Goal: Information Seeking & Learning: Stay updated

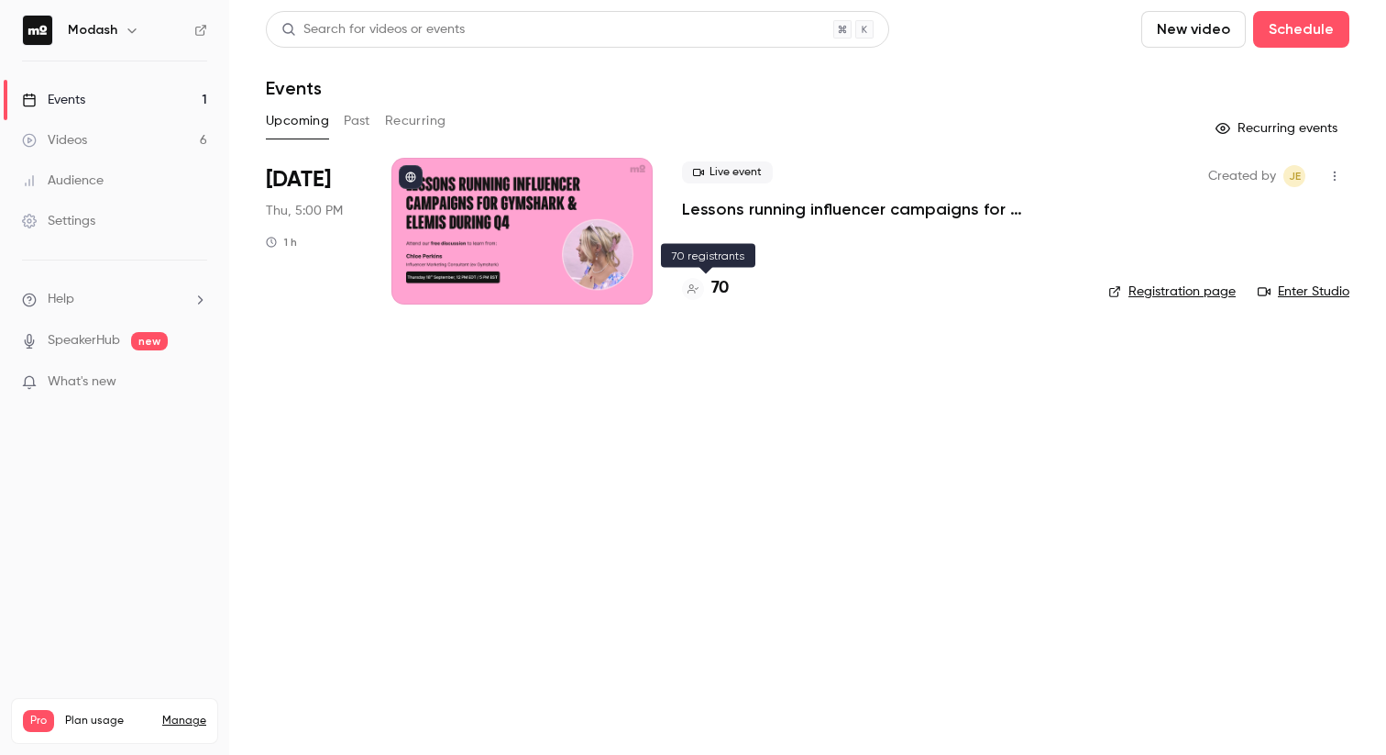
click at [715, 287] on h4 "70" at bounding box center [719, 288] width 17 height 25
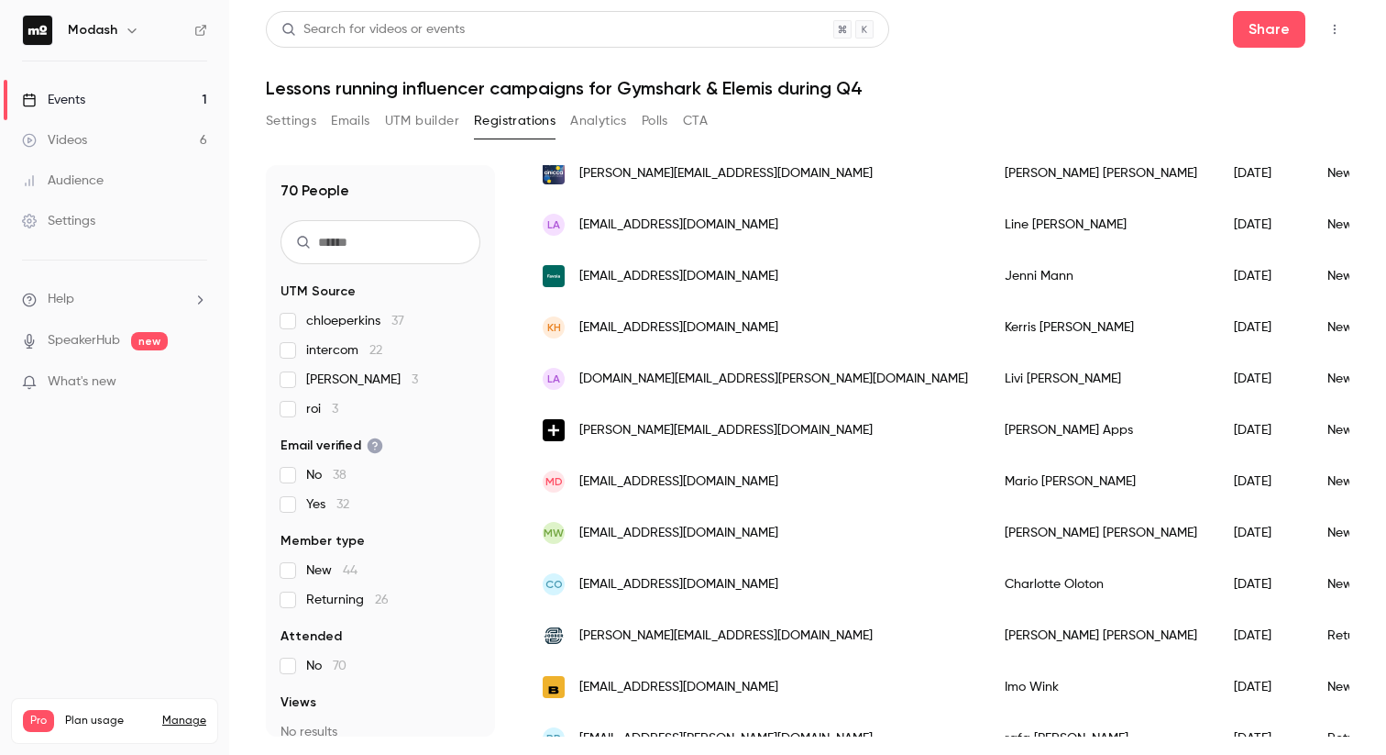
scroll to position [358, 0]
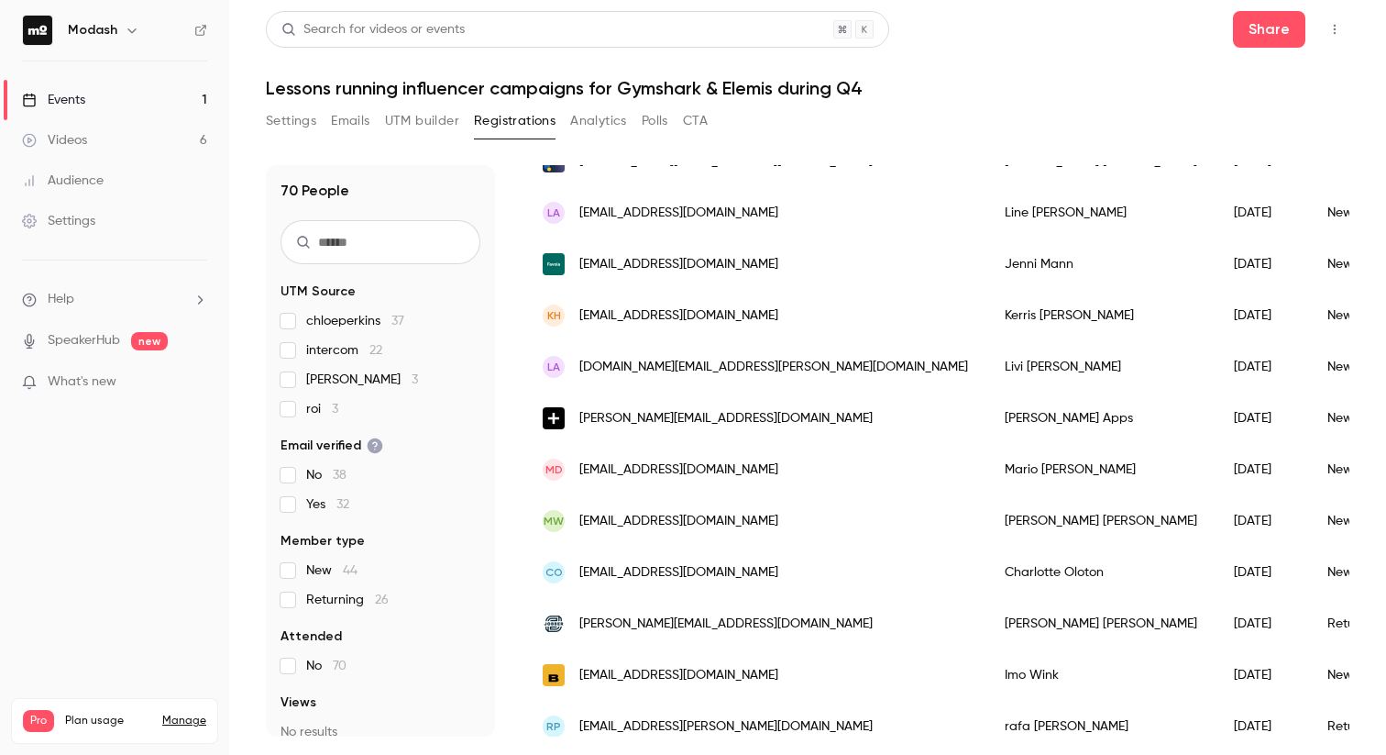
click at [136, 95] on link "Events 1" at bounding box center [114, 100] width 229 height 40
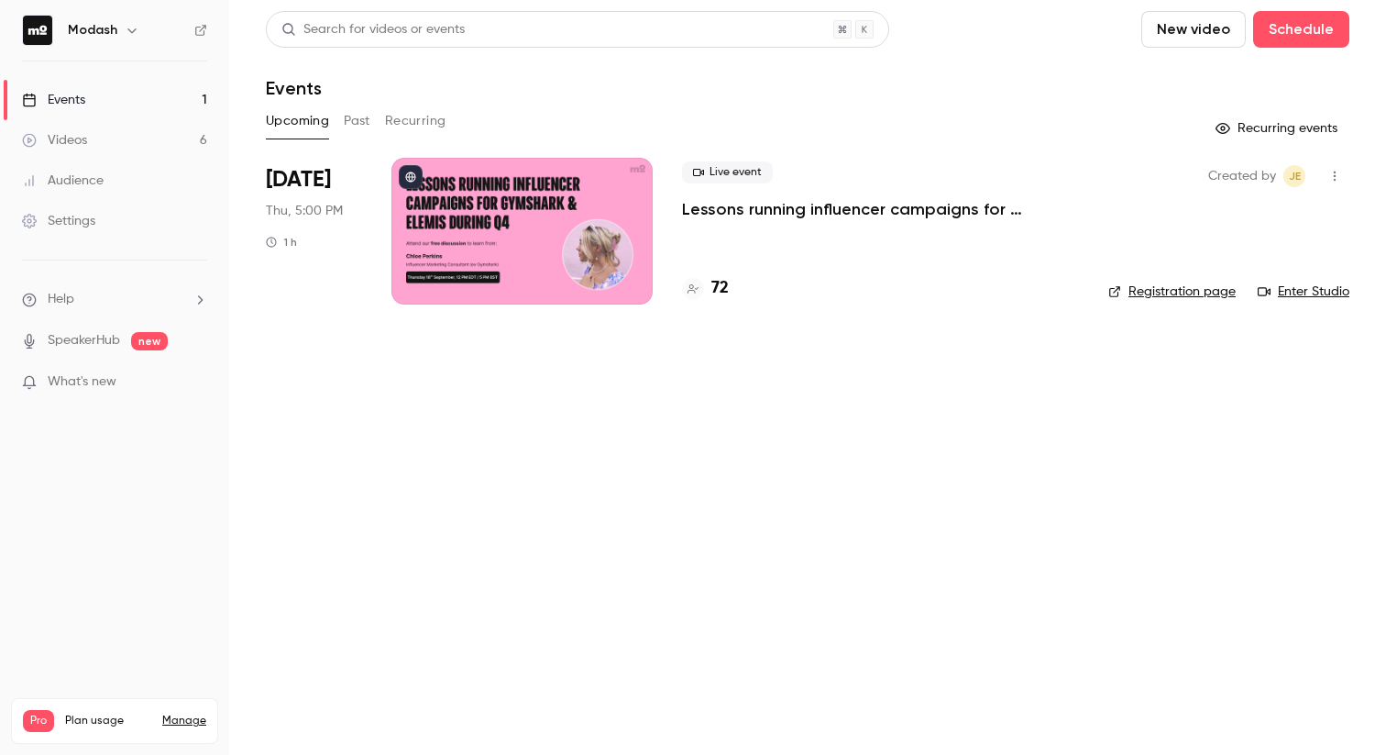
click at [97, 82] on link "Events 1" at bounding box center [114, 100] width 229 height 40
click at [93, 88] on link "Events 1" at bounding box center [114, 100] width 229 height 40
click at [716, 294] on h4 "74" at bounding box center [719, 288] width 16 height 25
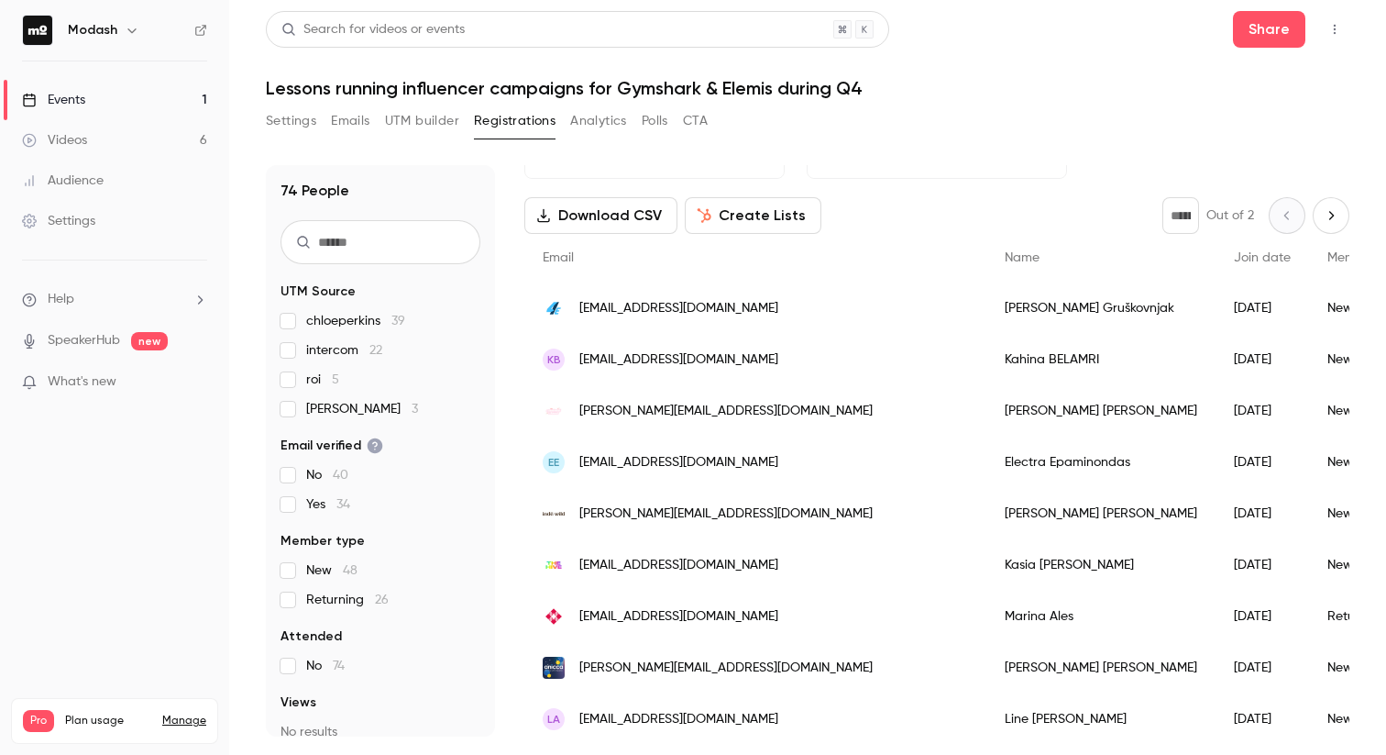
scroll to position [65, 0]
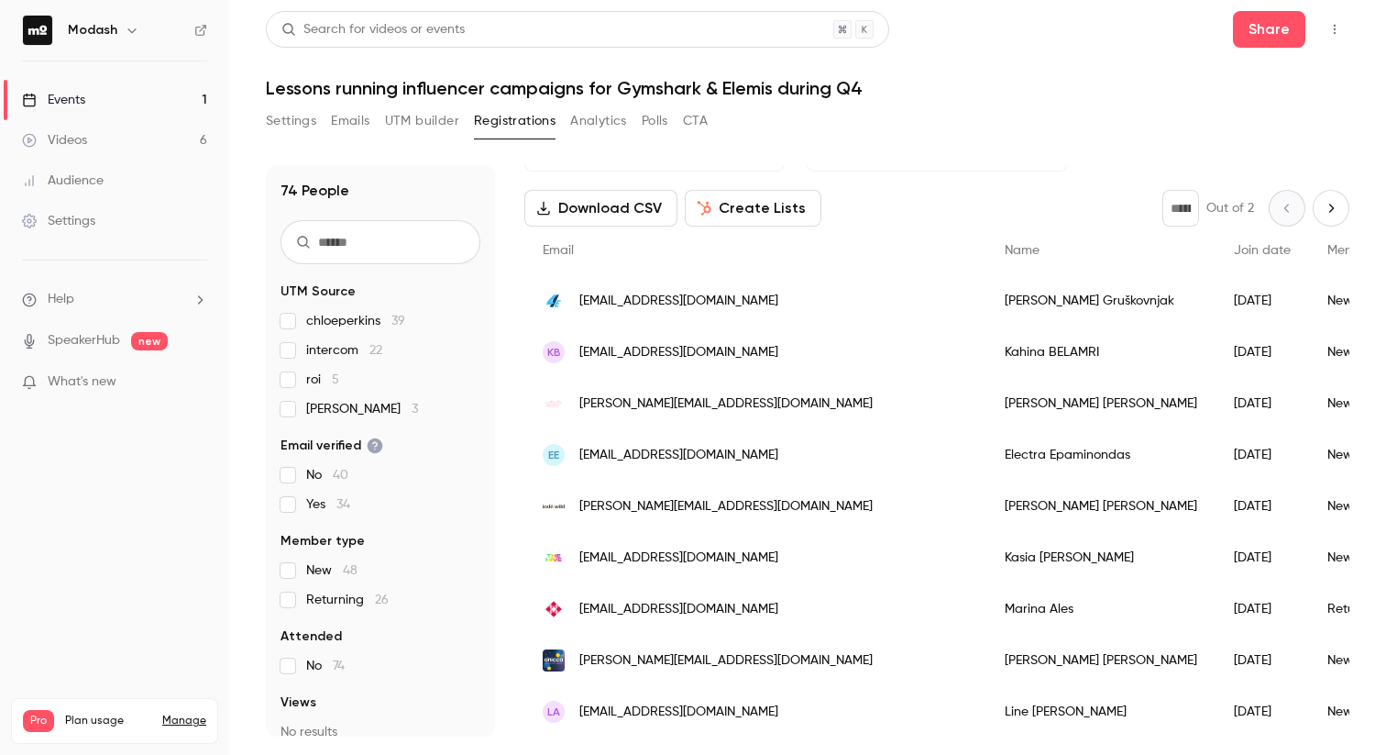
click at [99, 115] on link "Events 1" at bounding box center [114, 100] width 229 height 40
